Goal: Task Accomplishment & Management: Use online tool/utility

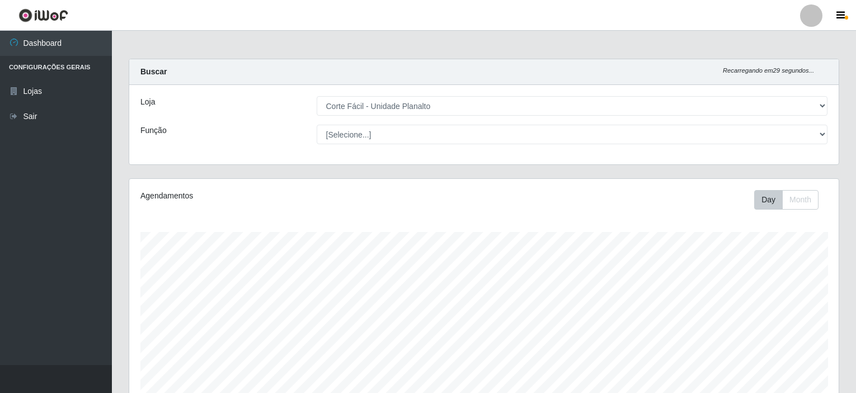
select select "202"
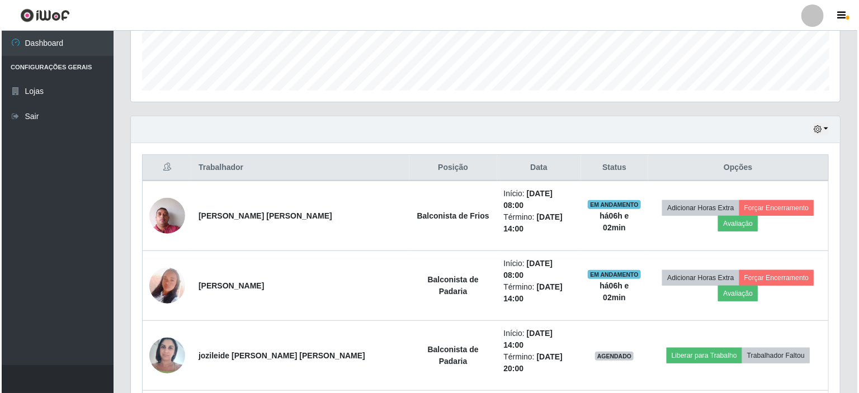
scroll to position [232, 709]
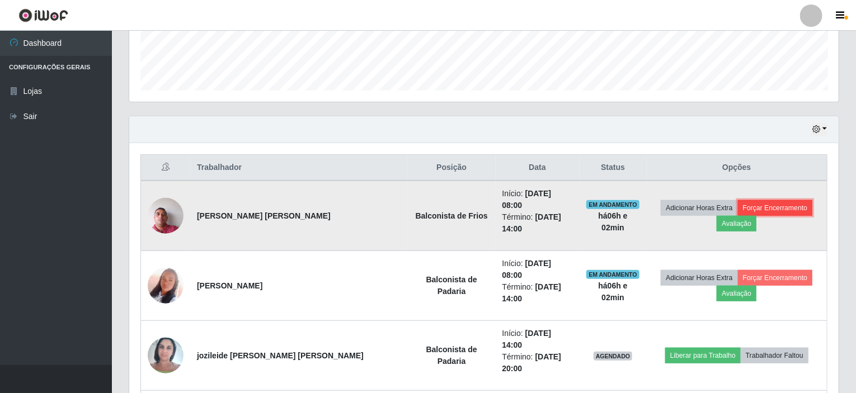
click at [738, 205] on button "Forçar Encerramento" at bounding box center [775, 208] width 75 height 16
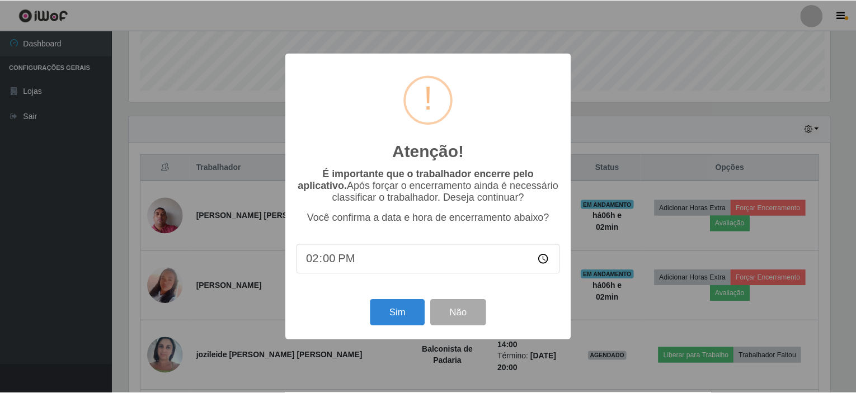
scroll to position [232, 705]
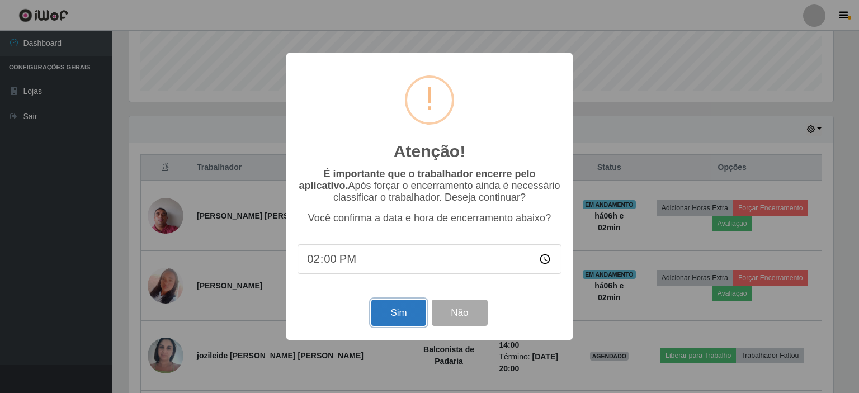
click at [402, 314] on button "Sim" at bounding box center [398, 313] width 54 height 26
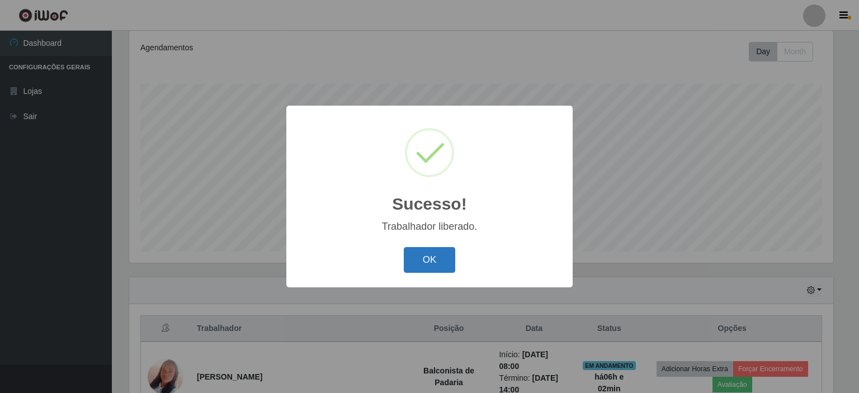
drag, startPoint x: 429, startPoint y: 257, endPoint x: 427, endPoint y: 248, distance: 9.7
click at [429, 257] on button "OK" at bounding box center [430, 260] width 52 height 26
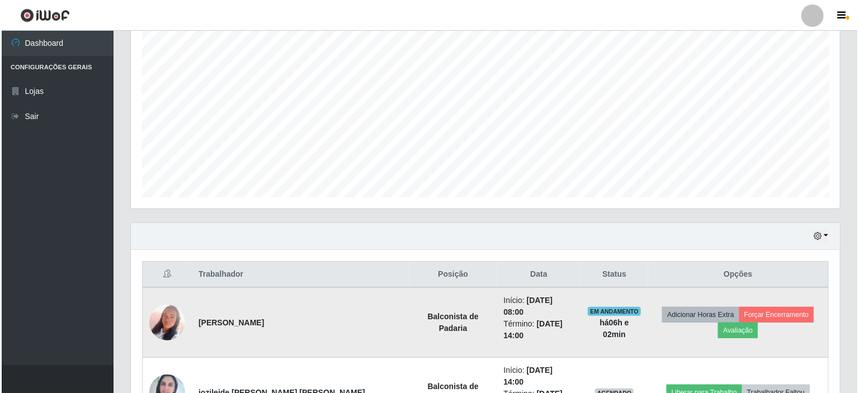
scroll to position [260, 0]
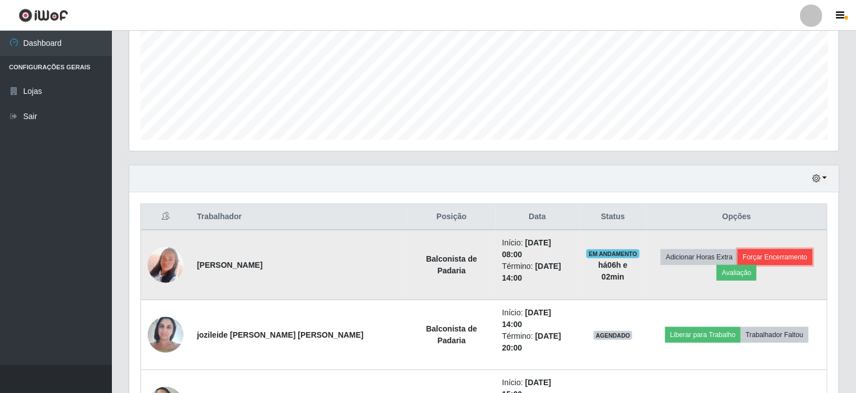
click at [738, 253] on button "Forçar Encerramento" at bounding box center [775, 257] width 75 height 16
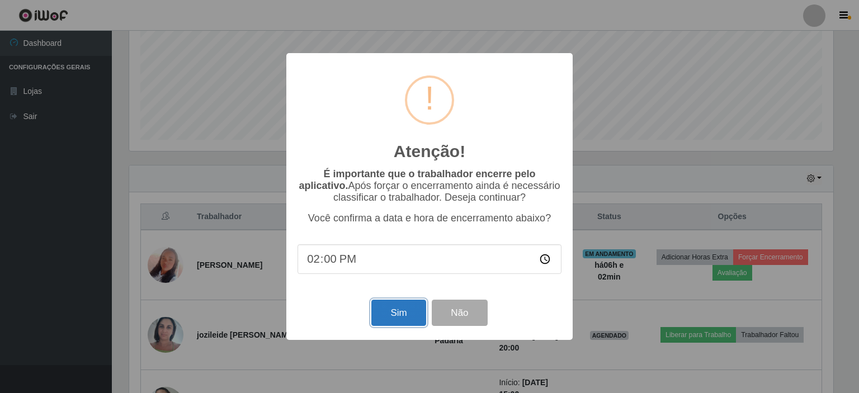
click at [400, 320] on button "Sim" at bounding box center [398, 313] width 54 height 26
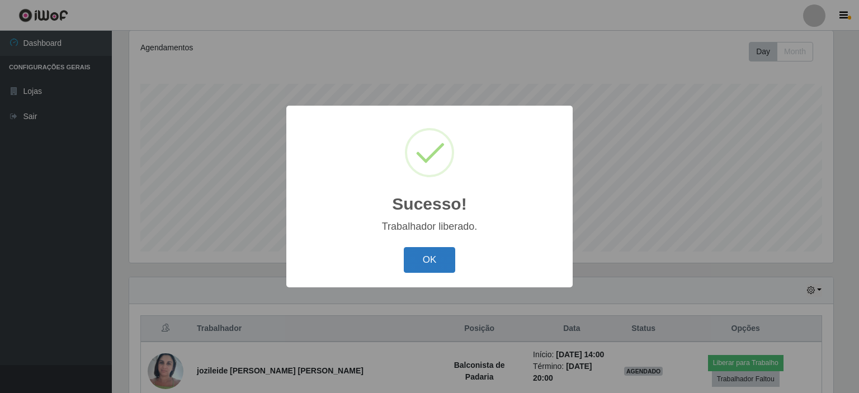
click at [426, 264] on button "OK" at bounding box center [430, 260] width 52 height 26
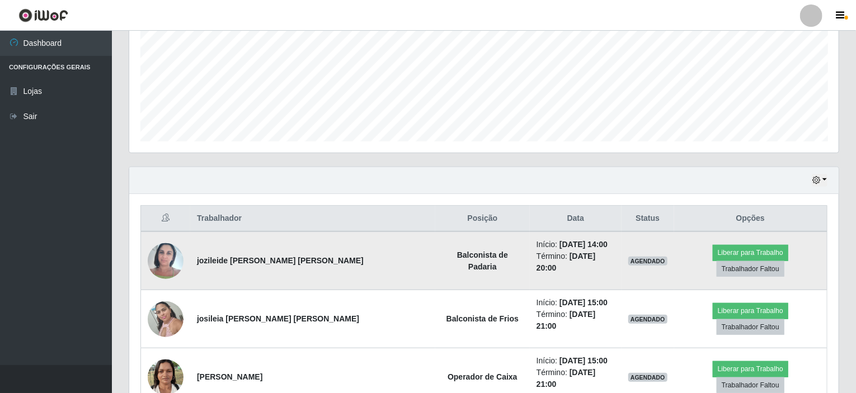
scroll to position [260, 0]
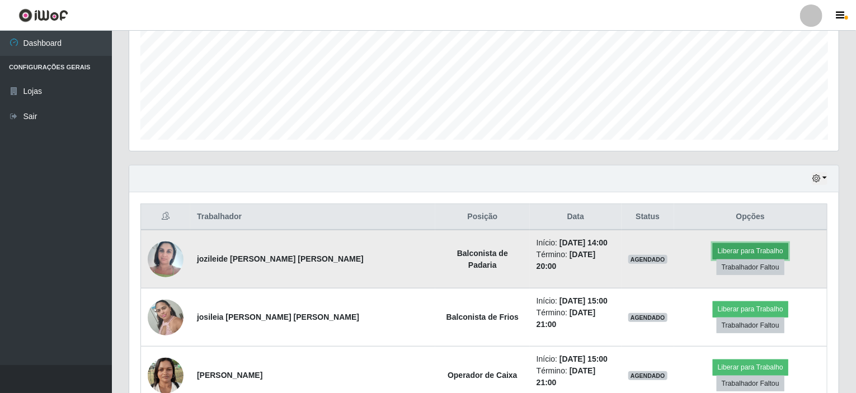
click at [712, 254] on button "Liberar para Trabalho" at bounding box center [749, 251] width 75 height 16
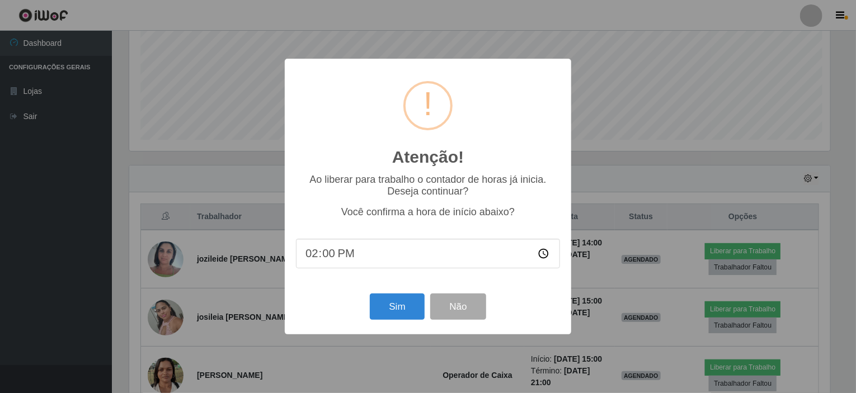
scroll to position [232, 705]
click at [405, 299] on button "Sim" at bounding box center [398, 307] width 54 height 26
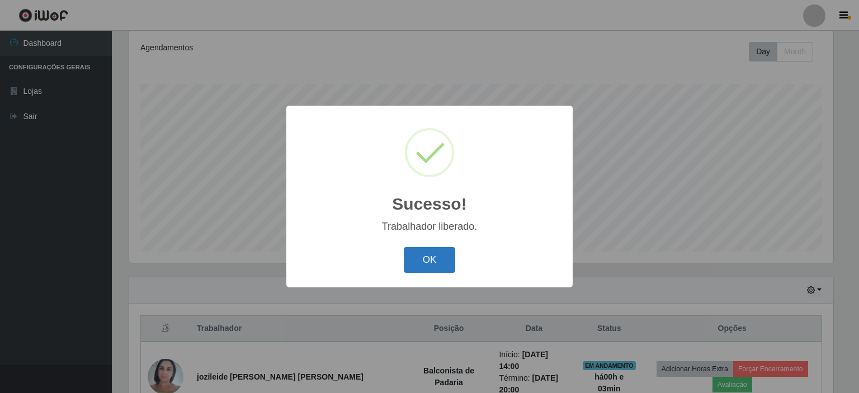
click at [423, 263] on button "OK" at bounding box center [430, 260] width 52 height 26
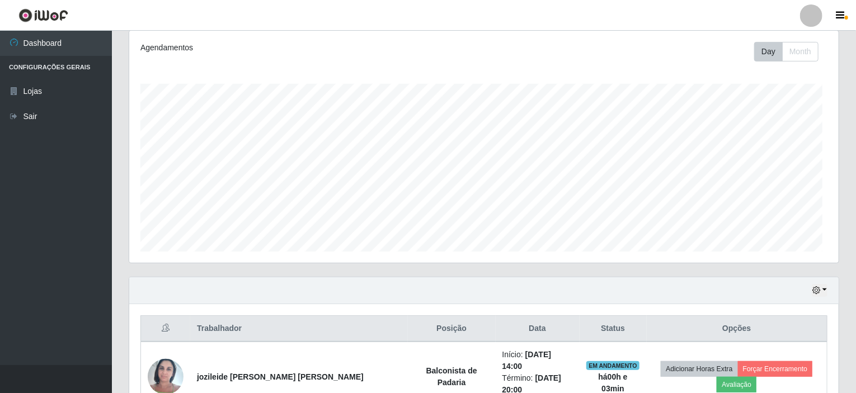
scroll to position [0, 0]
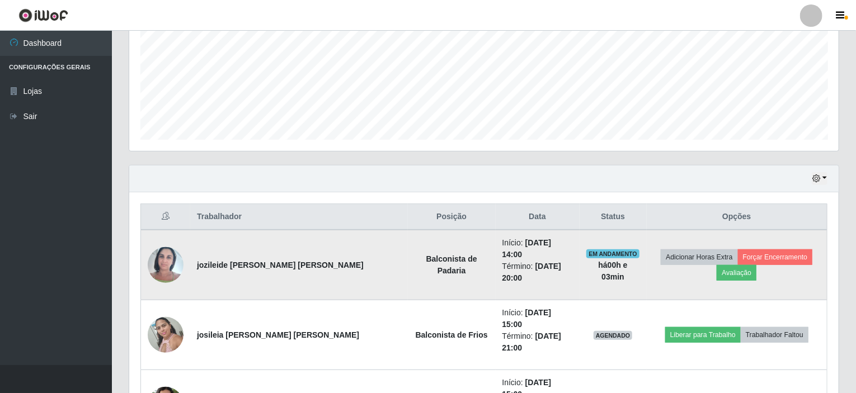
click at [162, 258] on img at bounding box center [166, 265] width 36 height 48
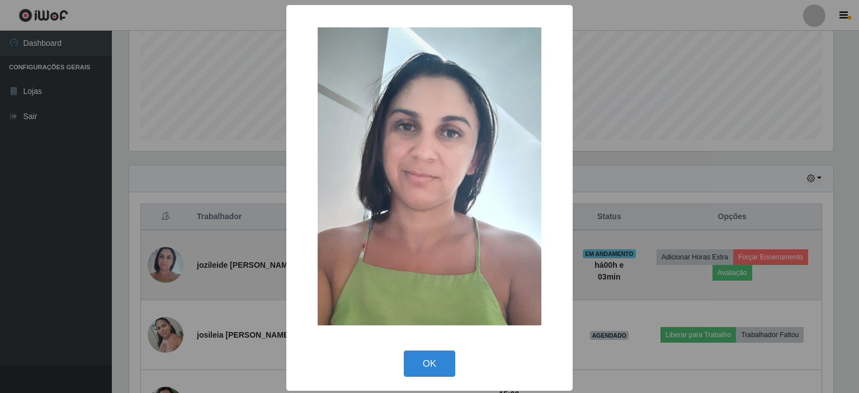
click at [162, 258] on div "× OK Cancel" at bounding box center [429, 196] width 859 height 393
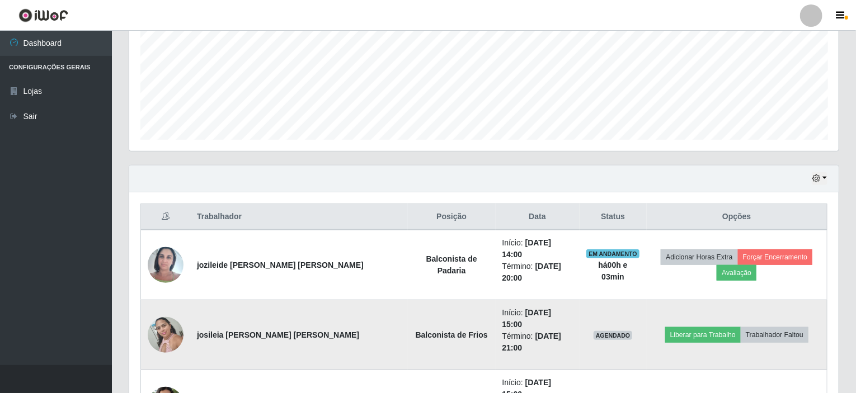
click at [162, 311] on img at bounding box center [166, 335] width 36 height 48
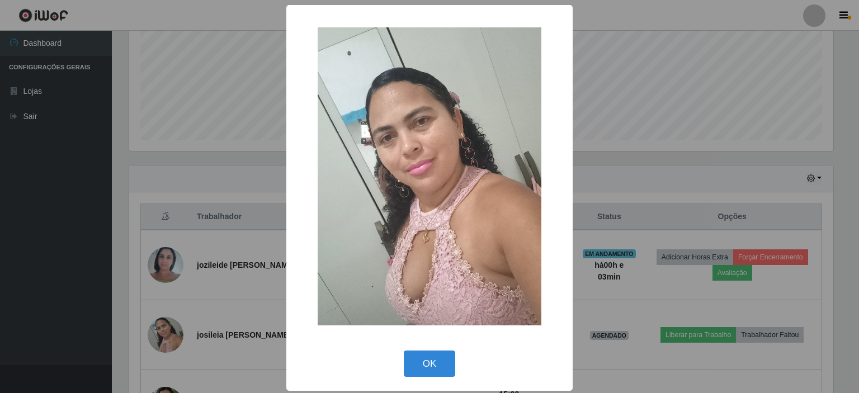
click at [162, 294] on div "× OK Cancel" at bounding box center [429, 196] width 859 height 393
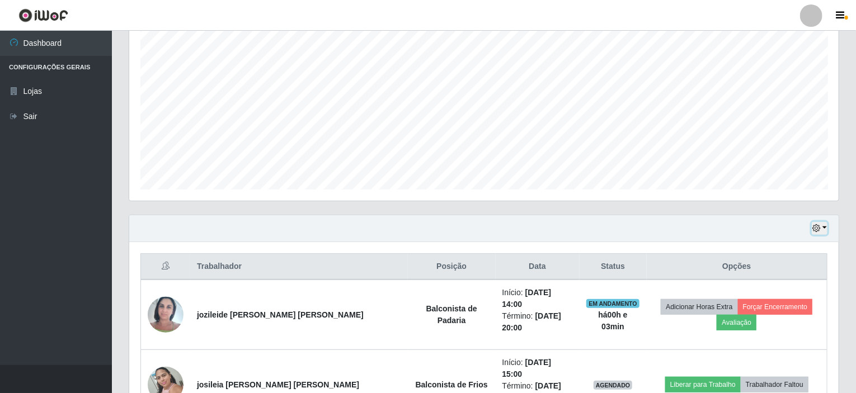
click at [825, 224] on button "button" at bounding box center [819, 228] width 16 height 13
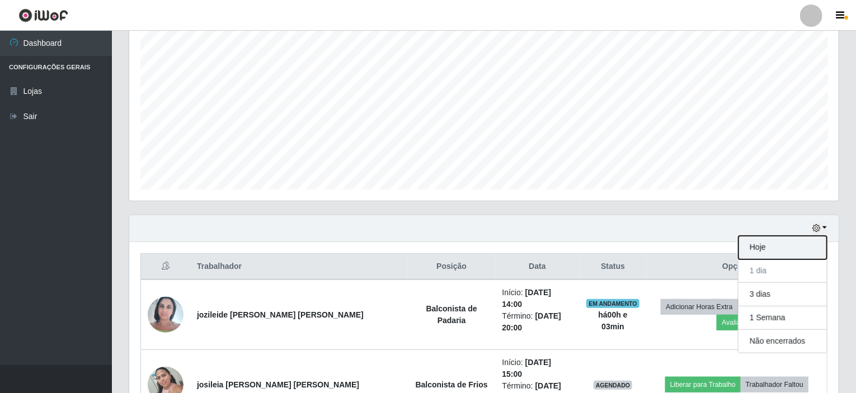
click at [769, 248] on button "Hoje" at bounding box center [782, 247] width 88 height 23
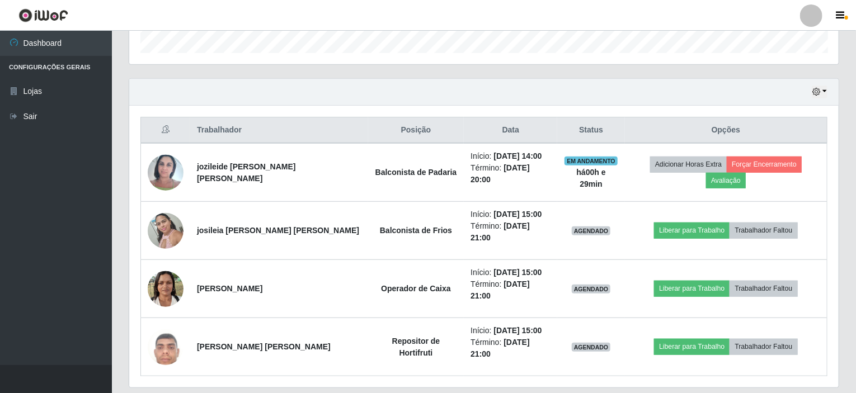
click at [828, 87] on div "Hoje 1 dia 3 dias 1 Semana Não encerrados" at bounding box center [483, 92] width 709 height 27
click at [827, 91] on button "button" at bounding box center [819, 92] width 16 height 13
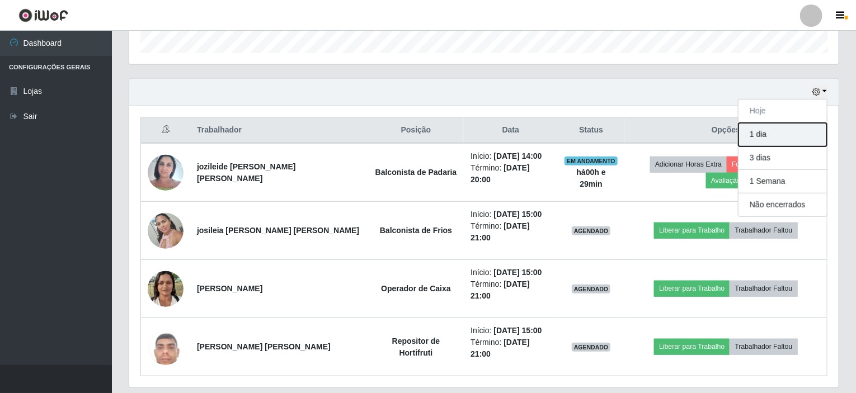
click at [764, 137] on button "1 dia" at bounding box center [782, 134] width 88 height 23
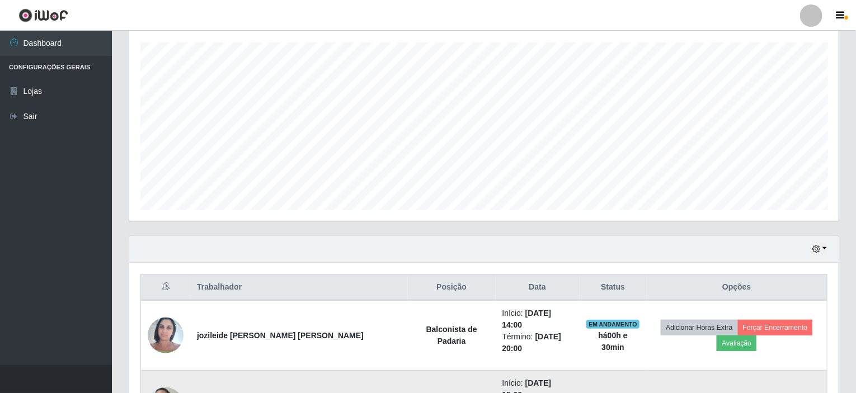
scroll to position [336, 0]
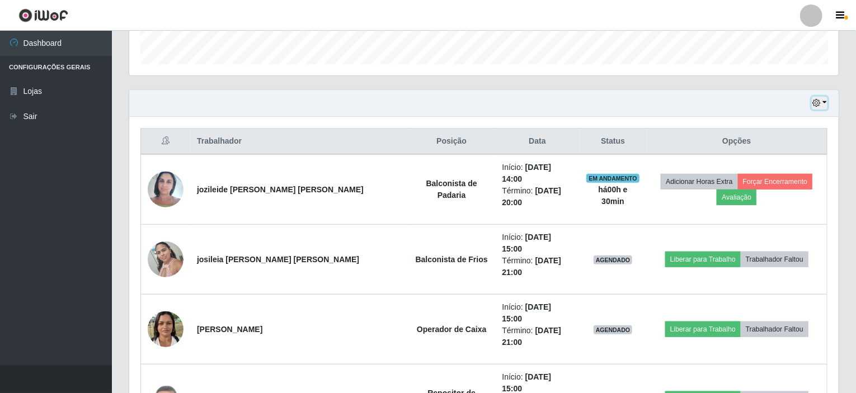
click at [825, 105] on button "button" at bounding box center [819, 103] width 16 height 13
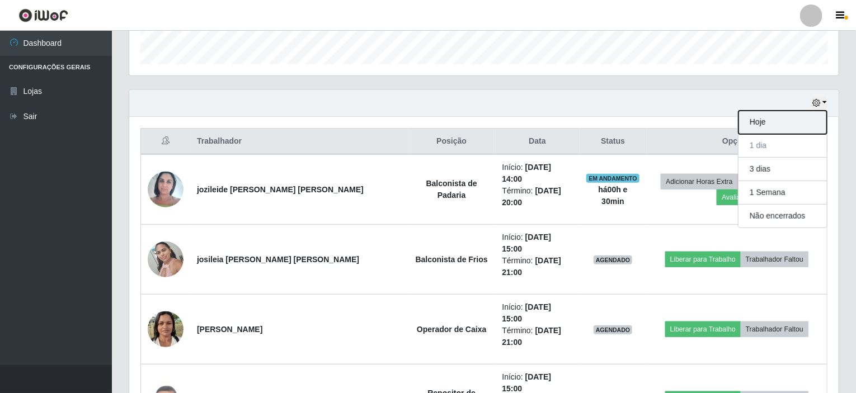
click at [768, 124] on button "Hoje" at bounding box center [782, 122] width 88 height 23
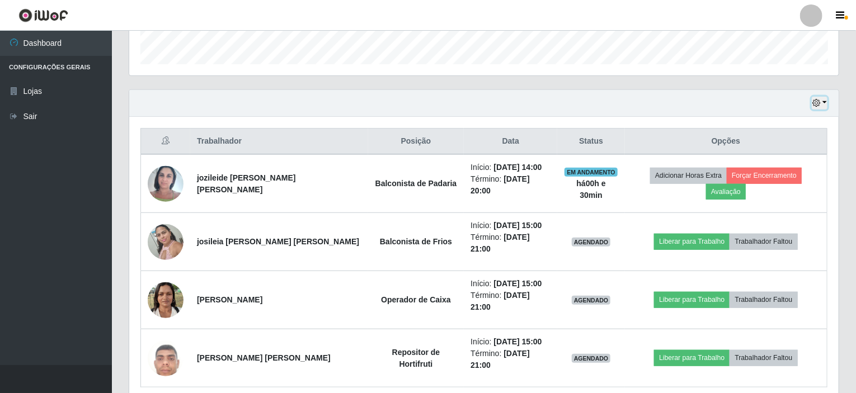
click at [824, 100] on button "button" at bounding box center [819, 103] width 16 height 13
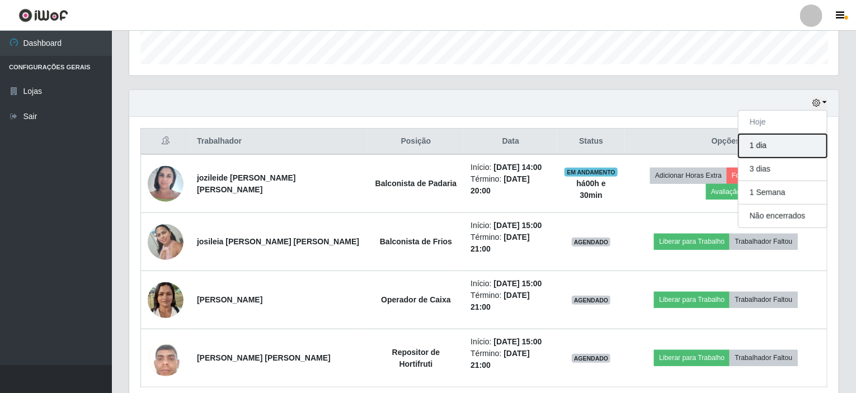
click at [768, 144] on button "1 dia" at bounding box center [782, 145] width 88 height 23
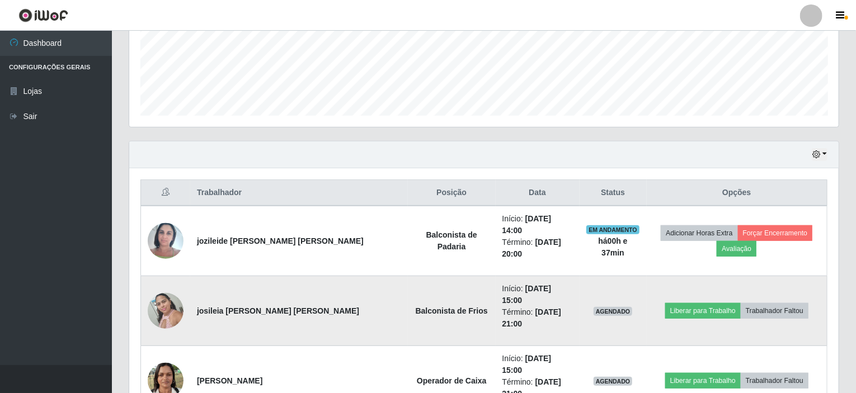
scroll to position [266, 0]
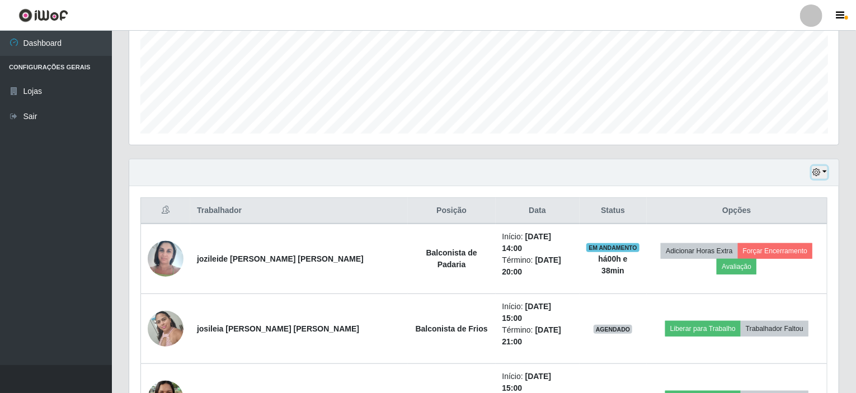
click at [821, 169] on button "button" at bounding box center [819, 172] width 16 height 13
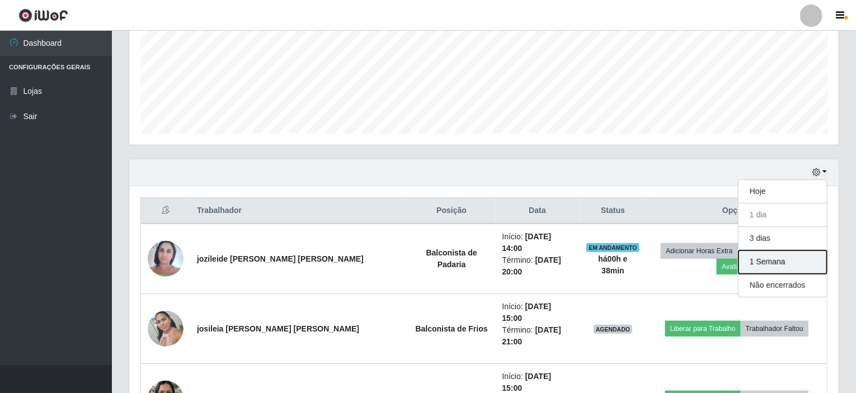
click at [776, 258] on button "1 Semana" at bounding box center [782, 262] width 88 height 23
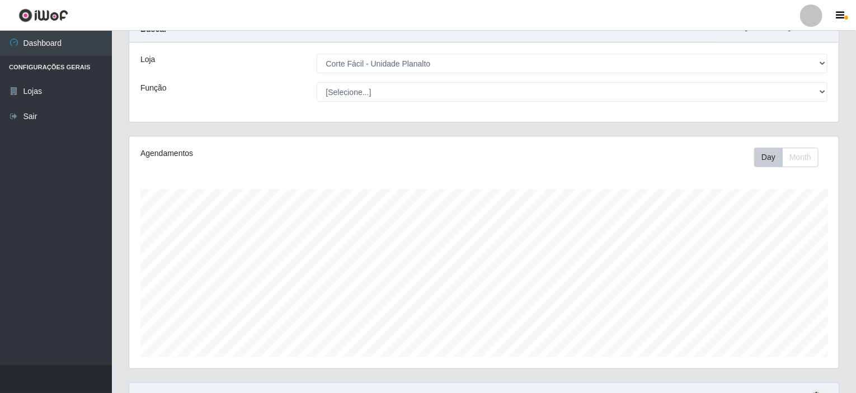
scroll to position [210, 0]
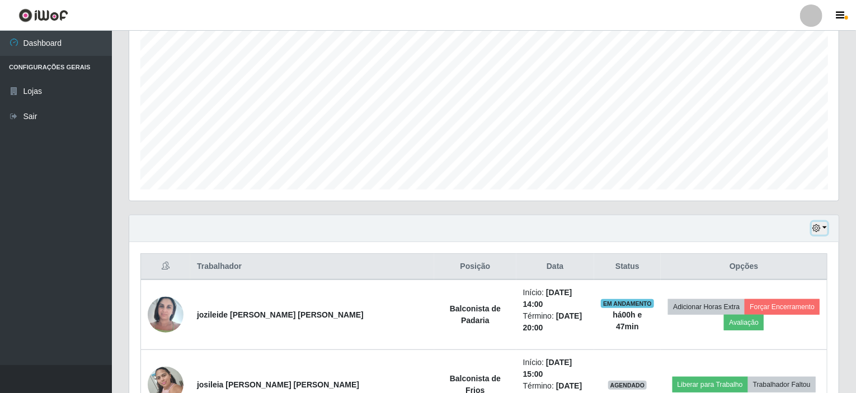
click at [825, 228] on button "button" at bounding box center [819, 228] width 16 height 13
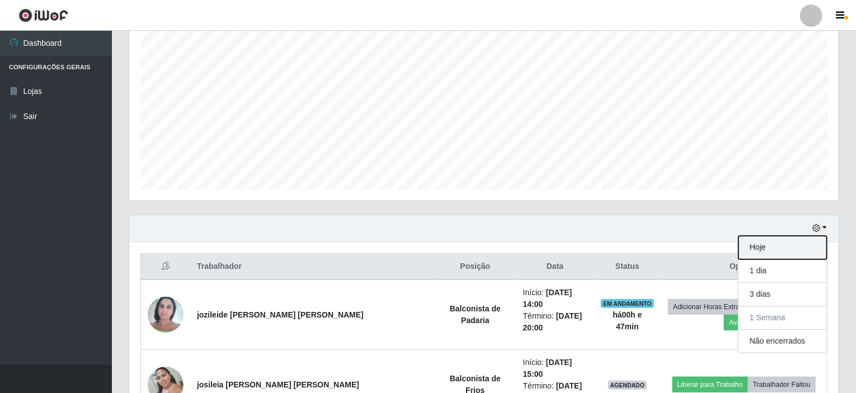
click at [762, 245] on button "Hoje" at bounding box center [782, 247] width 88 height 23
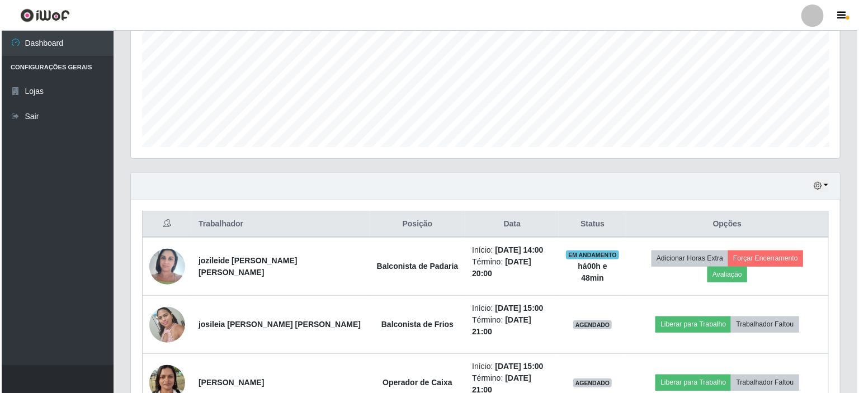
scroll to position [322, 0]
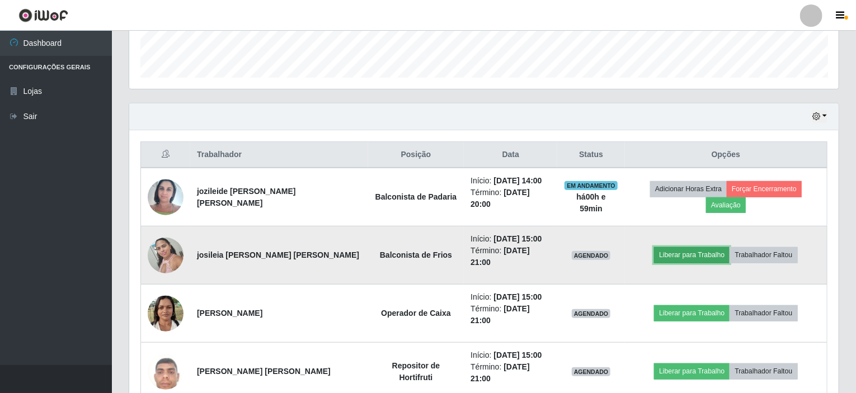
click at [709, 247] on button "Liberar para Trabalho" at bounding box center [691, 255] width 75 height 16
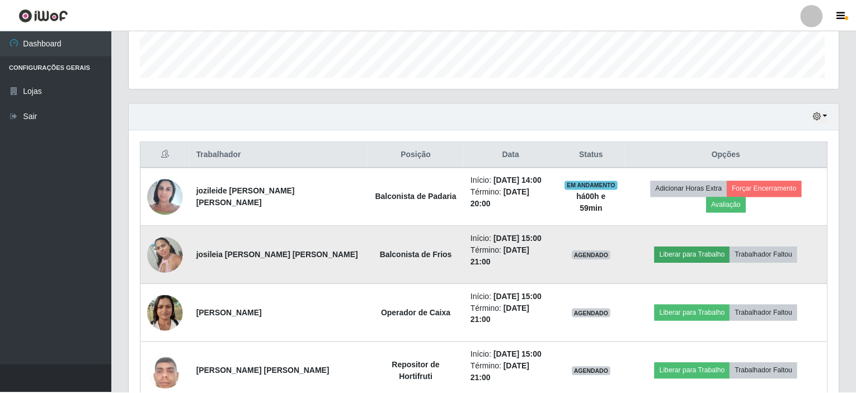
scroll to position [232, 705]
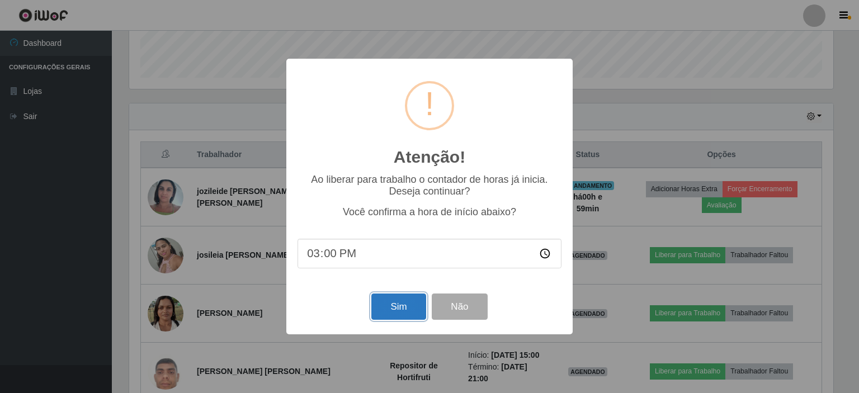
click at [389, 311] on button "Sim" at bounding box center [398, 307] width 54 height 26
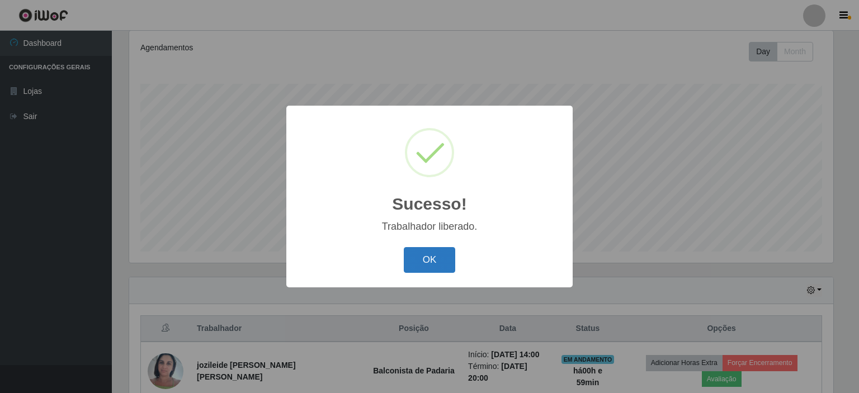
click at [418, 262] on button "OK" at bounding box center [430, 260] width 52 height 26
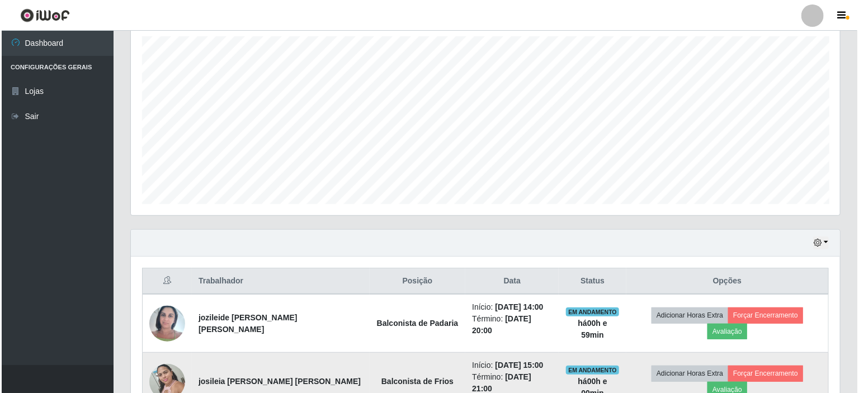
scroll to position [316, 0]
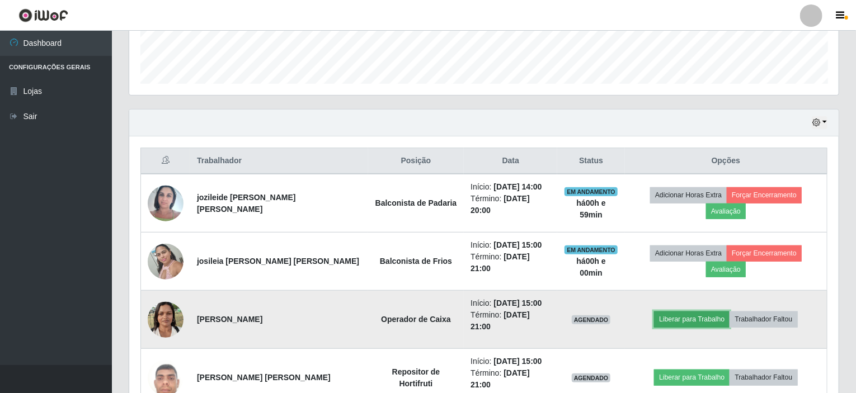
click at [673, 311] on button "Liberar para Trabalho" at bounding box center [691, 319] width 75 height 16
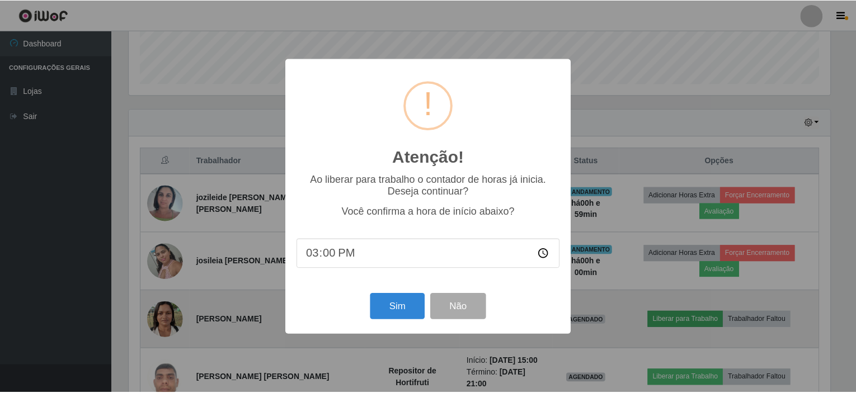
scroll to position [232, 705]
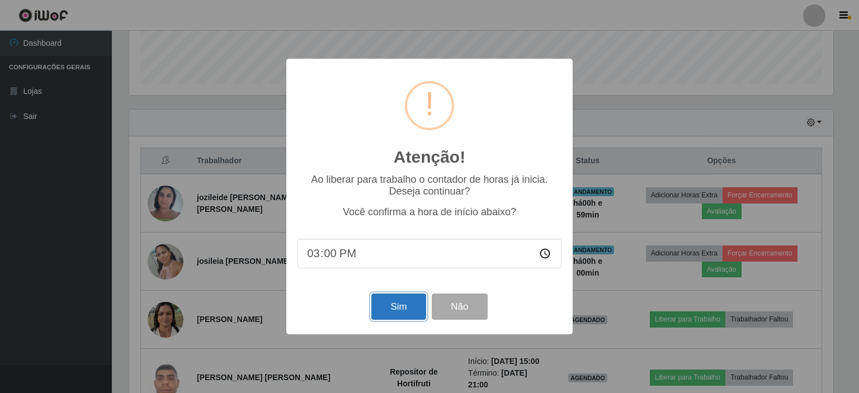
click at [388, 314] on button "Sim" at bounding box center [398, 307] width 54 height 26
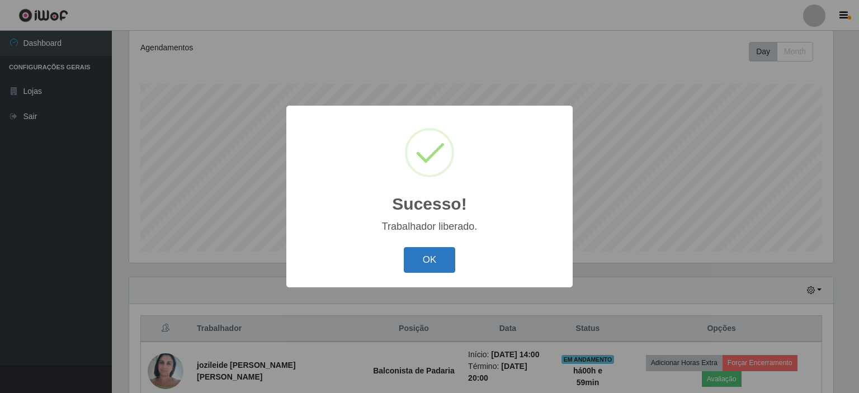
click at [431, 261] on button "OK" at bounding box center [430, 260] width 52 height 26
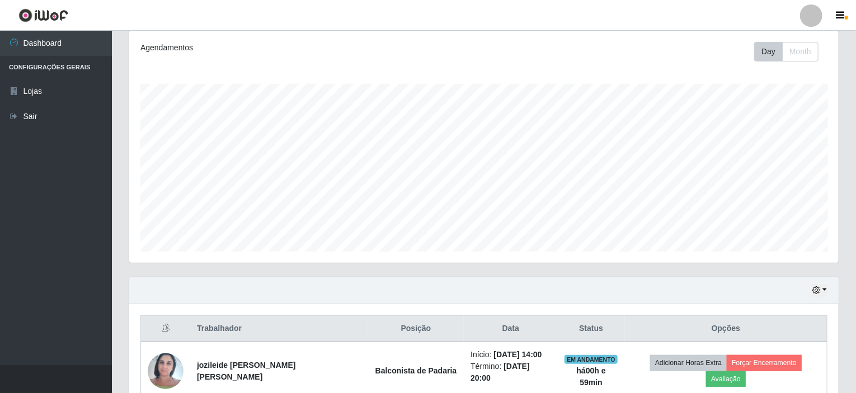
scroll to position [347, 0]
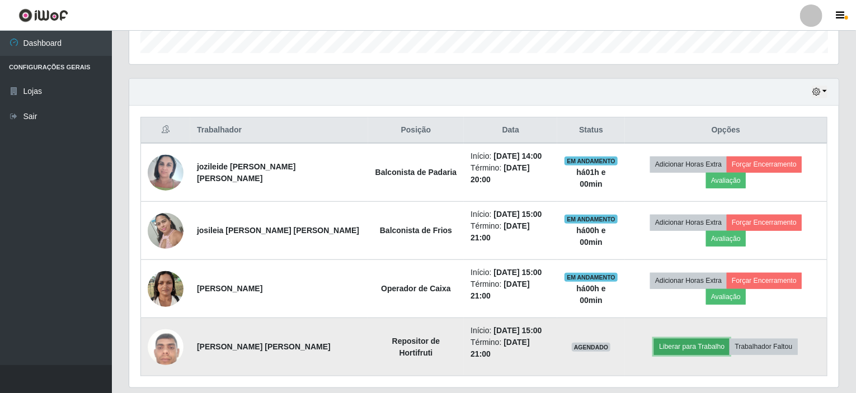
click at [669, 339] on button "Liberar para Trabalho" at bounding box center [691, 347] width 75 height 16
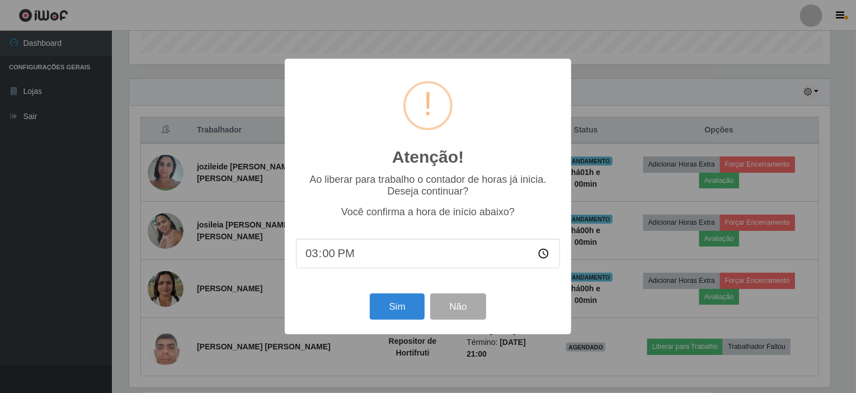
scroll to position [232, 705]
click at [381, 302] on button "Sim" at bounding box center [398, 307] width 54 height 26
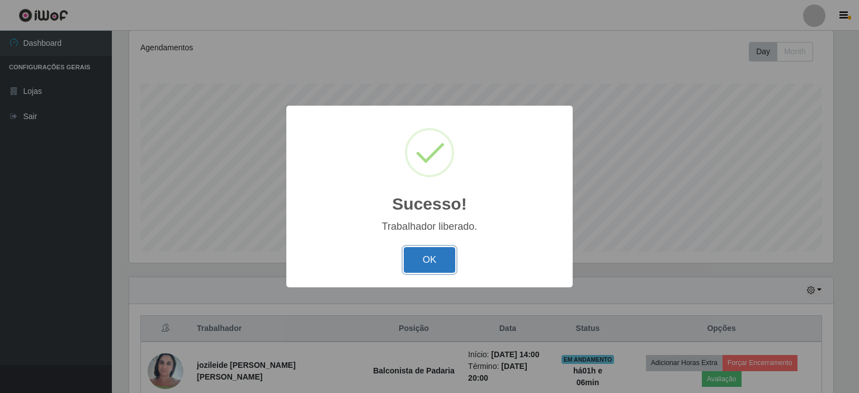
click at [424, 267] on button "OK" at bounding box center [430, 260] width 52 height 26
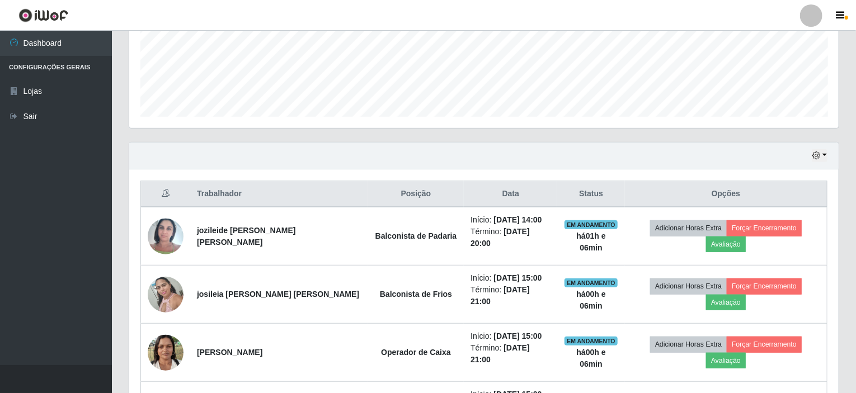
scroll to position [316, 0]
